Goal: Information Seeking & Learning: Learn about a topic

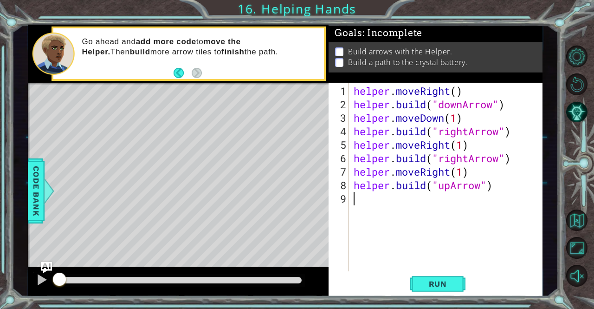
click at [380, 214] on div "helper . moveRight ( ) helper . build ( "downArrow" ) helper . moveDown ( 1 ) h…" at bounding box center [448, 191] width 193 height 215
click at [439, 286] on span "Run" at bounding box center [438, 283] width 37 height 9
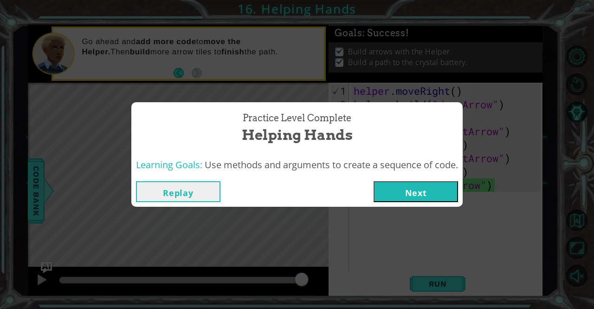
click at [161, 197] on button "Replay" at bounding box center [178, 191] width 84 height 21
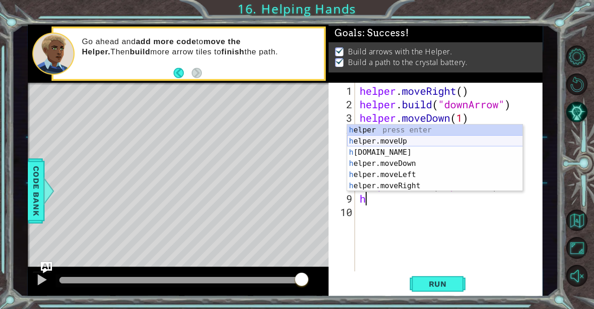
click at [389, 140] on div "h elper press enter h elper.moveUp press enter h [DOMAIN_NAME] press enter h el…" at bounding box center [435, 168] width 176 height 89
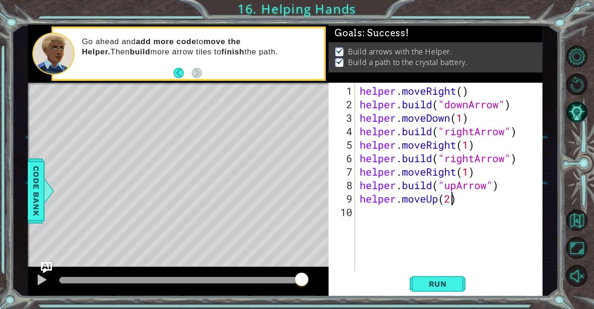
scroll to position [0, 4]
type textarea "helper.moveUp(2)"
click at [432, 278] on button "Run" at bounding box center [438, 283] width 56 height 21
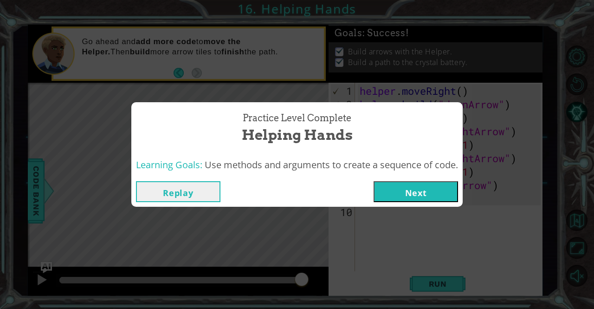
click at [180, 185] on button "Replay" at bounding box center [178, 191] width 84 height 21
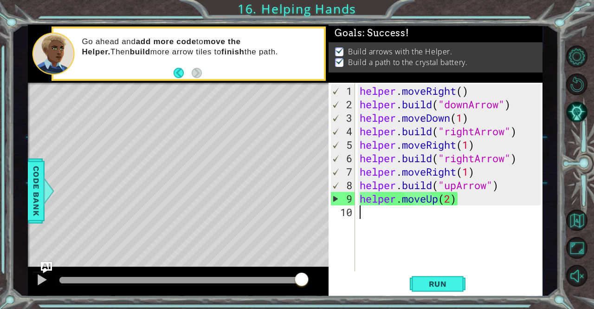
click at [409, 233] on div "helper . moveRight ( ) helper . build ( "downArrow" ) helper . moveDown ( 1 ) h…" at bounding box center [451, 191] width 187 height 215
click at [469, 203] on div "helper . moveRight ( ) helper . build ( "downArrow" ) helper . moveDown ( 1 ) h…" at bounding box center [451, 191] width 187 height 215
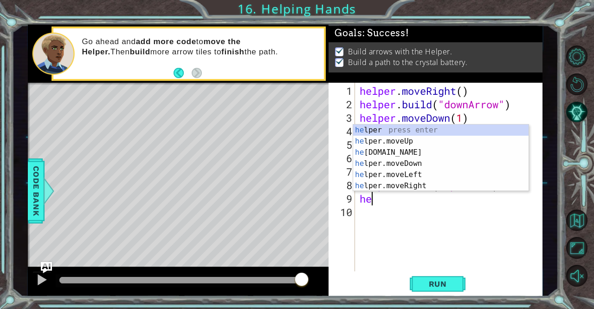
type textarea "h"
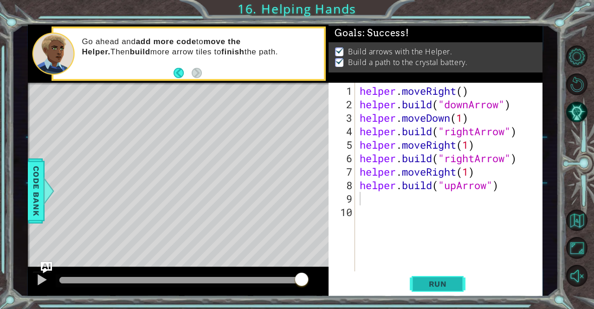
click at [433, 282] on span "Run" at bounding box center [438, 283] width 37 height 9
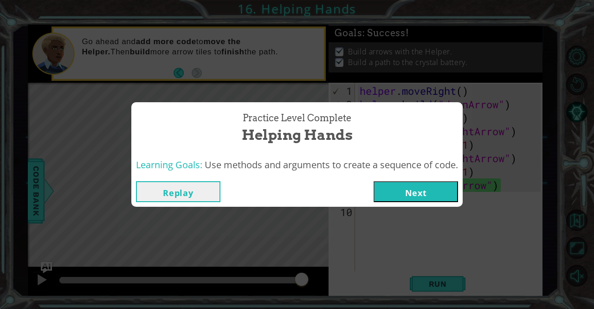
click at [419, 183] on button "Next" at bounding box center [416, 191] width 84 height 21
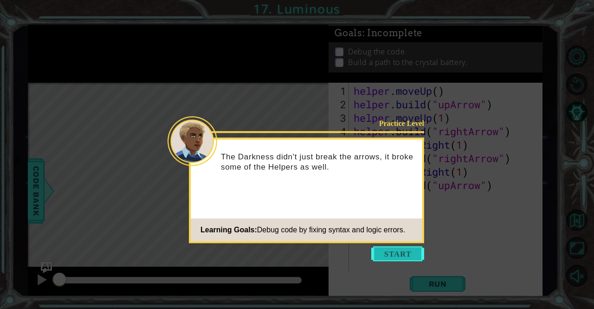
click at [403, 255] on button "Start" at bounding box center [397, 253] width 53 height 15
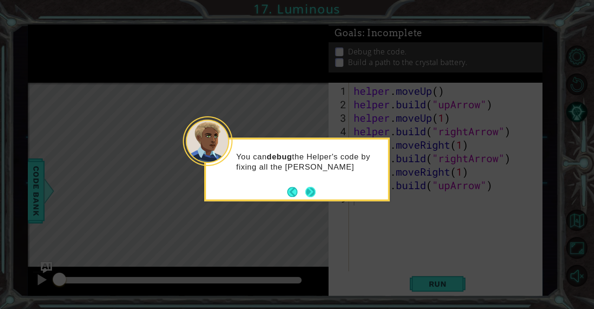
click at [305, 187] on button "Next" at bounding box center [310, 192] width 10 height 10
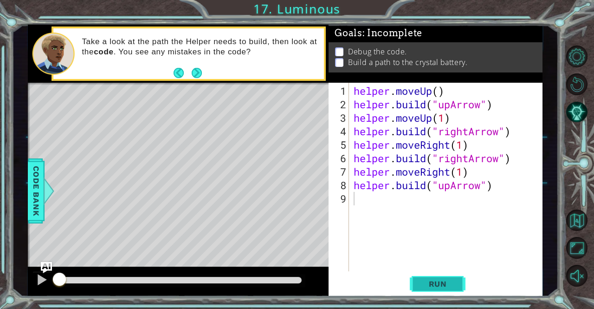
click at [430, 283] on span "Run" at bounding box center [438, 283] width 37 height 9
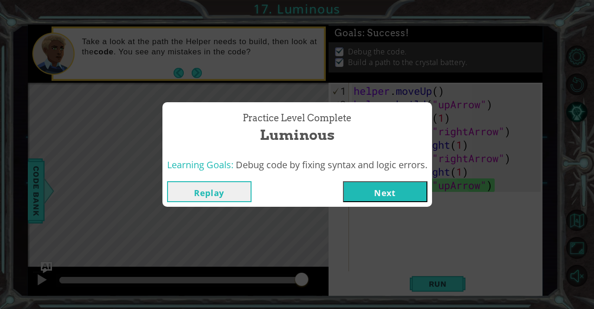
click at [192, 186] on button "Replay" at bounding box center [209, 191] width 84 height 21
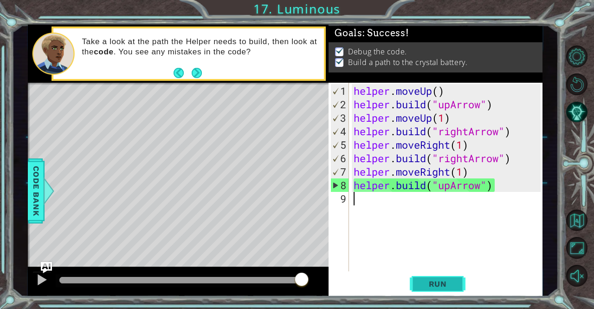
click at [440, 292] on button "Run" at bounding box center [438, 283] width 56 height 21
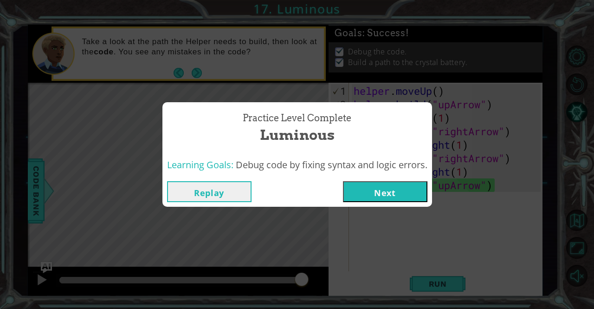
click at [362, 188] on button "Next" at bounding box center [385, 191] width 84 height 21
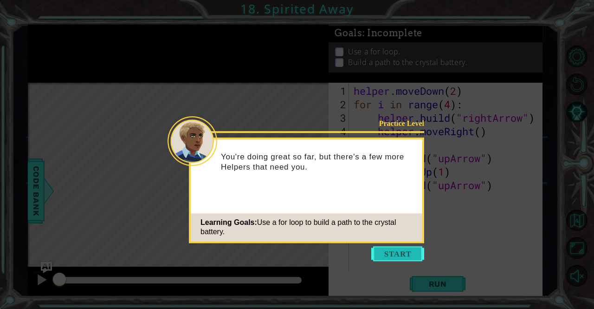
click at [374, 256] on button "Start" at bounding box center [397, 253] width 53 height 15
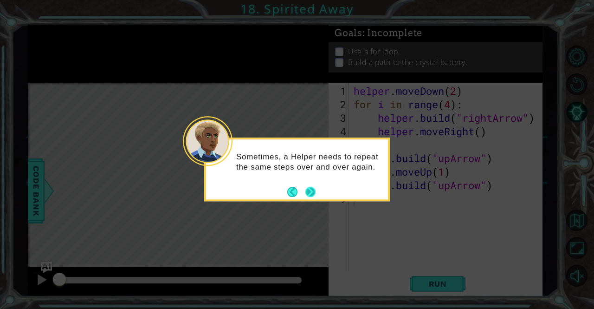
click at [304, 189] on button "Next" at bounding box center [310, 191] width 17 height 17
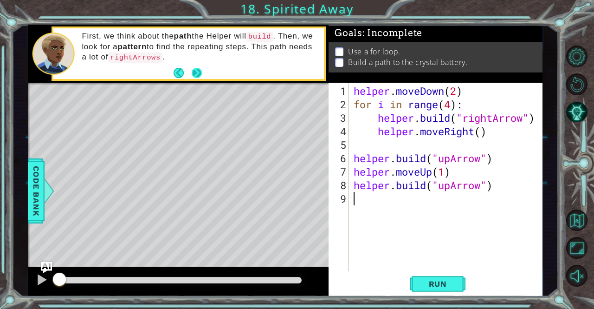
click at [200, 70] on button "Next" at bounding box center [196, 72] width 15 height 15
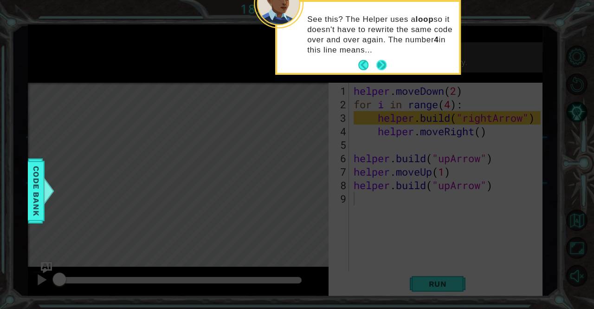
click at [384, 58] on footer at bounding box center [372, 65] width 28 height 14
click at [376, 63] on button "Next" at bounding box center [382, 65] width 14 height 14
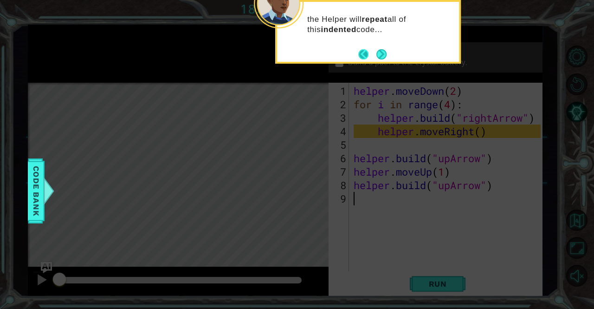
click at [368, 57] on button "Back" at bounding box center [367, 54] width 18 height 10
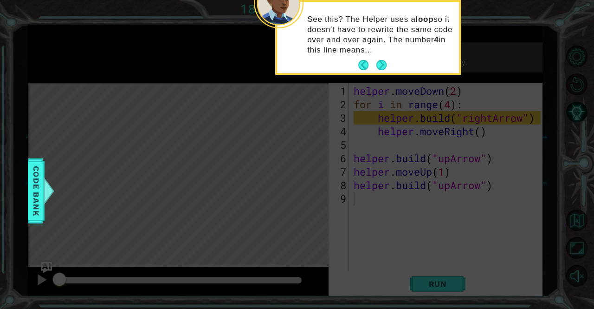
click at [368, 57] on div "See this? The Helper uses a loop so it doesn't have to rewrite the same code ov…" at bounding box center [368, 39] width 182 height 67
click at [365, 62] on button "Back" at bounding box center [367, 65] width 18 height 10
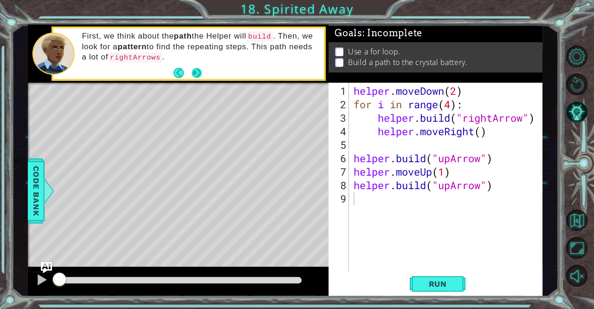
click at [201, 79] on button "Next" at bounding box center [196, 72] width 14 height 14
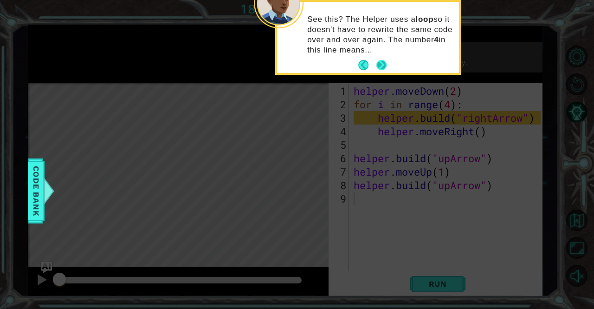
click at [380, 69] on button "Next" at bounding box center [381, 65] width 14 height 14
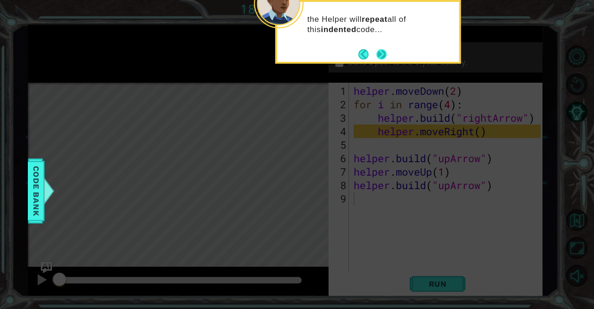
click at [380, 54] on button "Next" at bounding box center [381, 54] width 10 height 10
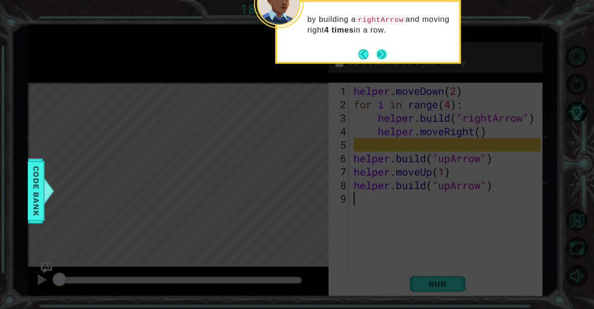
click at [380, 55] on button "Next" at bounding box center [382, 54] width 16 height 16
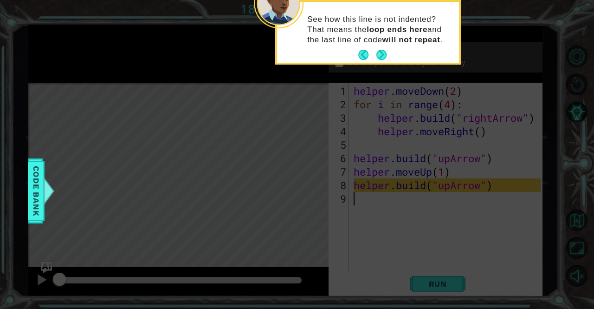
click at [380, 55] on button "Next" at bounding box center [382, 55] width 14 height 14
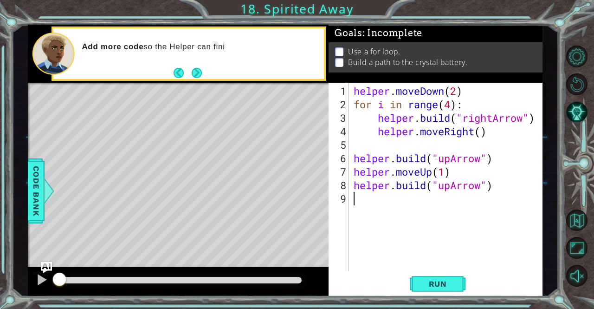
click at [354, 155] on div "helper . moveDown ( 2 ) for i in range ( 4 ) : helper . build ( "rightArrow" ) …" at bounding box center [448, 191] width 193 height 215
type textarea "[DOMAIN_NAME]("upArrow")"
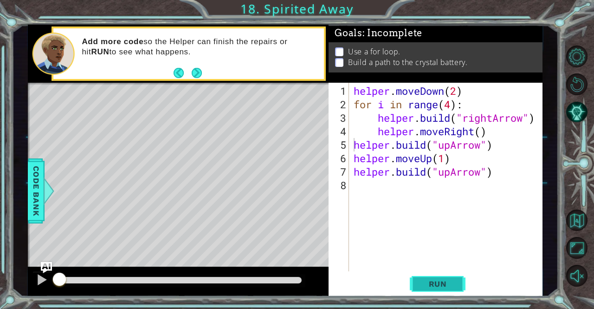
click at [425, 291] on button "Run" at bounding box center [438, 283] width 56 height 21
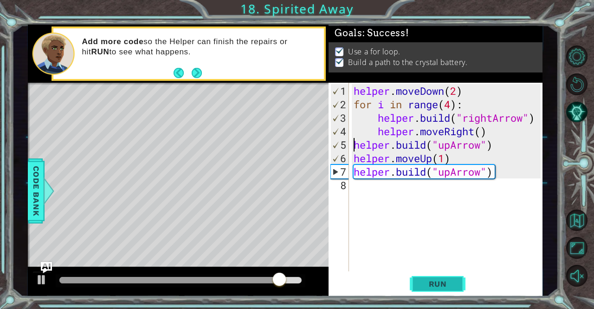
click at [431, 283] on span "Run" at bounding box center [438, 283] width 37 height 9
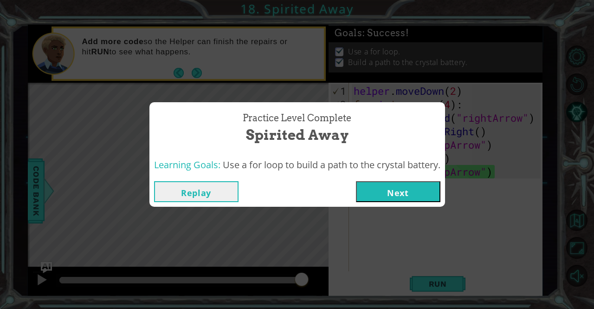
click at [213, 182] on button "Replay" at bounding box center [196, 191] width 84 height 21
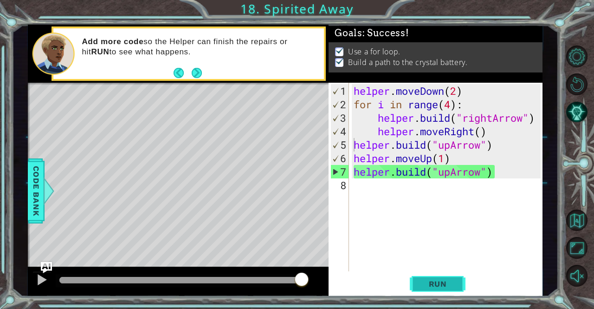
click at [442, 292] on button "Run" at bounding box center [438, 283] width 56 height 21
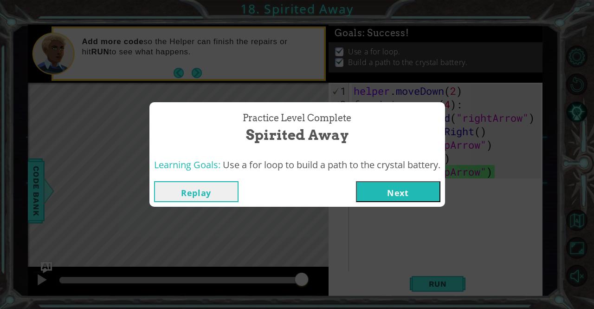
click at [185, 196] on button "Replay" at bounding box center [196, 191] width 84 height 21
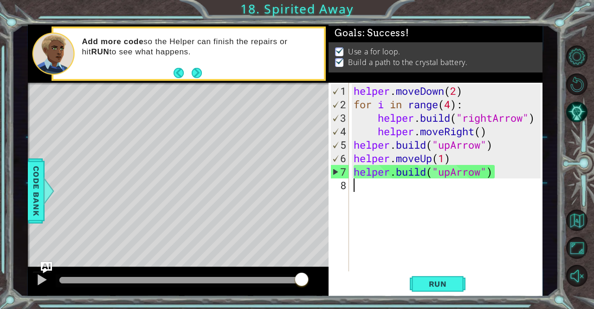
click at [369, 189] on div "helper . moveDown ( 2 ) for i in range ( 4 ) : helper . build ( "rightArrow" ) …" at bounding box center [448, 191] width 193 height 215
click at [441, 285] on span "Run" at bounding box center [438, 283] width 37 height 9
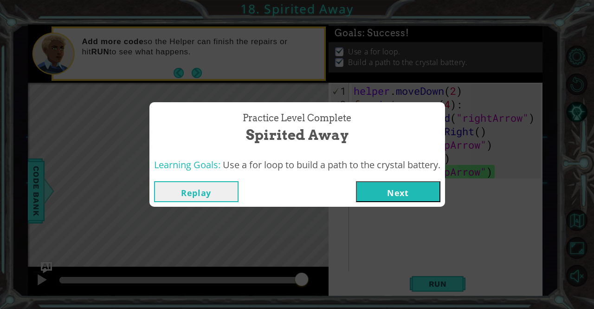
click at [430, 190] on button "Next" at bounding box center [398, 191] width 84 height 21
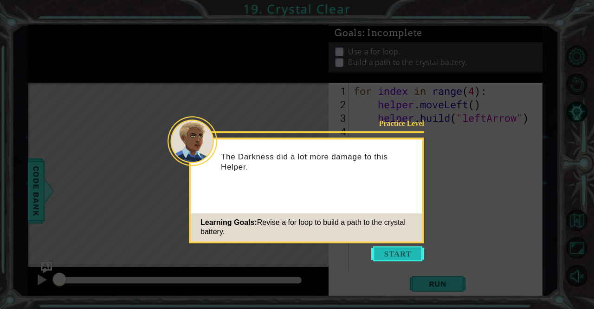
click at [388, 258] on button "Start" at bounding box center [397, 253] width 53 height 15
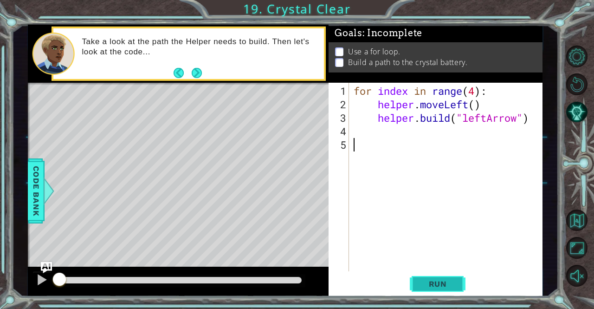
click at [432, 280] on span "Run" at bounding box center [438, 283] width 37 height 9
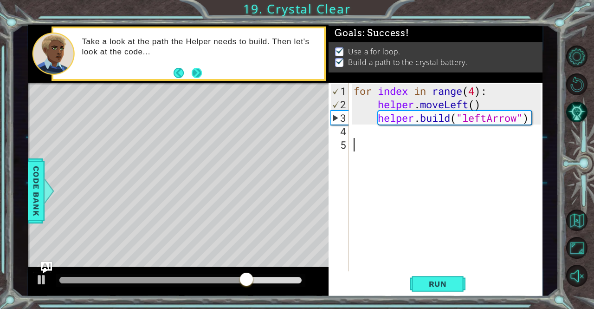
click at [197, 71] on button "Next" at bounding box center [197, 73] width 12 height 12
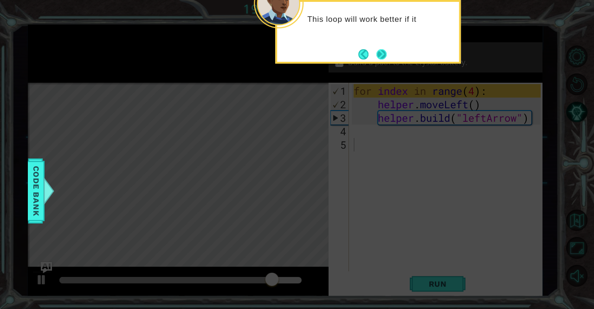
click at [379, 58] on button "Next" at bounding box center [381, 54] width 10 height 10
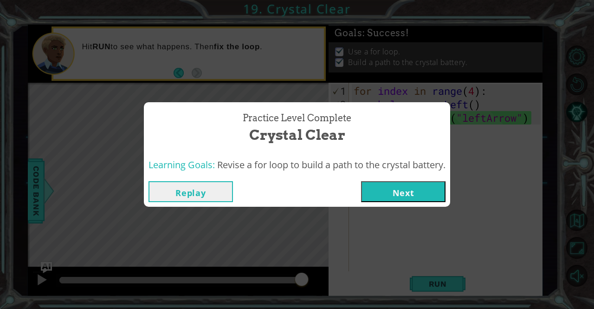
click at [204, 188] on button "Replay" at bounding box center [191, 191] width 84 height 21
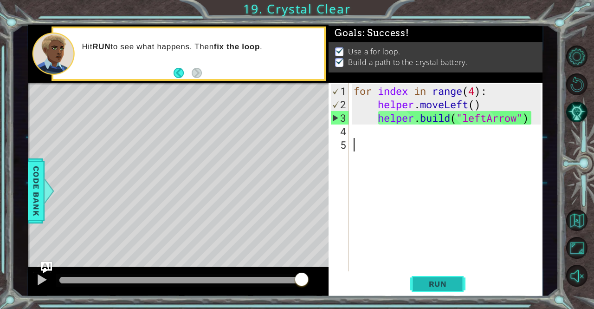
click at [412, 280] on button "Run" at bounding box center [438, 283] width 56 height 21
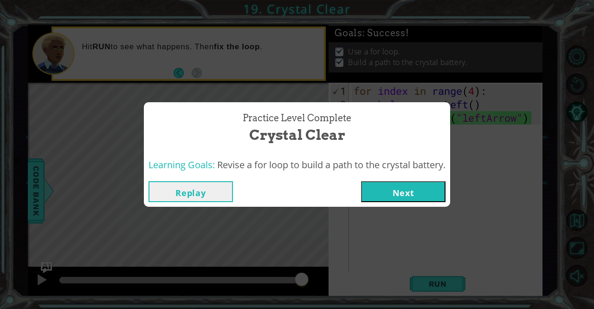
click at [392, 194] on button "Next" at bounding box center [403, 191] width 84 height 21
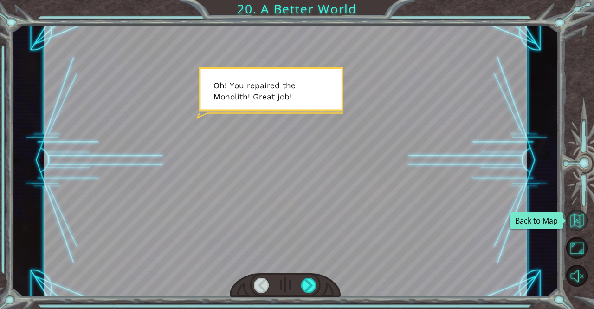
click at [578, 213] on button "Back to Map" at bounding box center [577, 220] width 22 height 22
